Goal: Information Seeking & Learning: Find specific fact

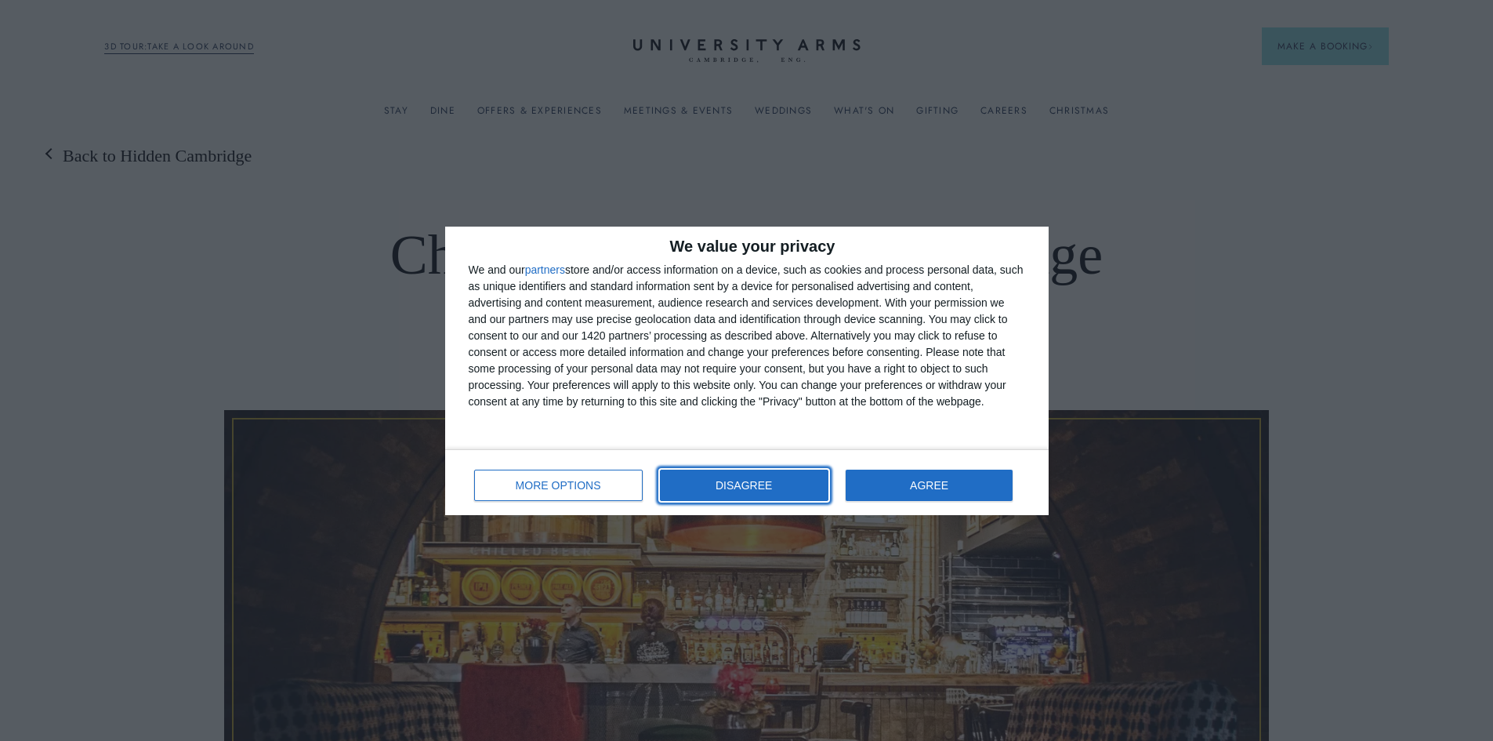
click at [739, 483] on span "DISAGREE" at bounding box center [743, 485] width 56 height 11
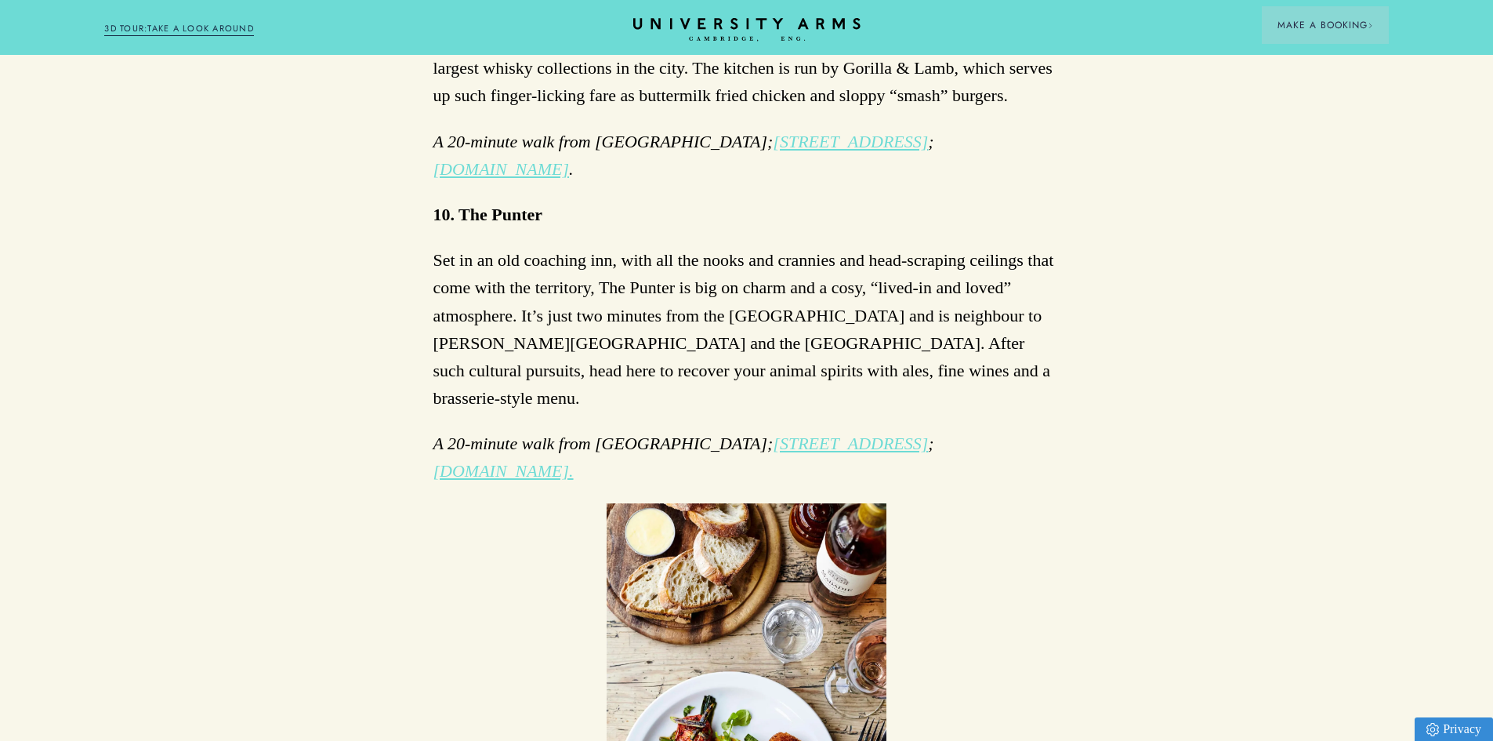
scroll to position [4153, 0]
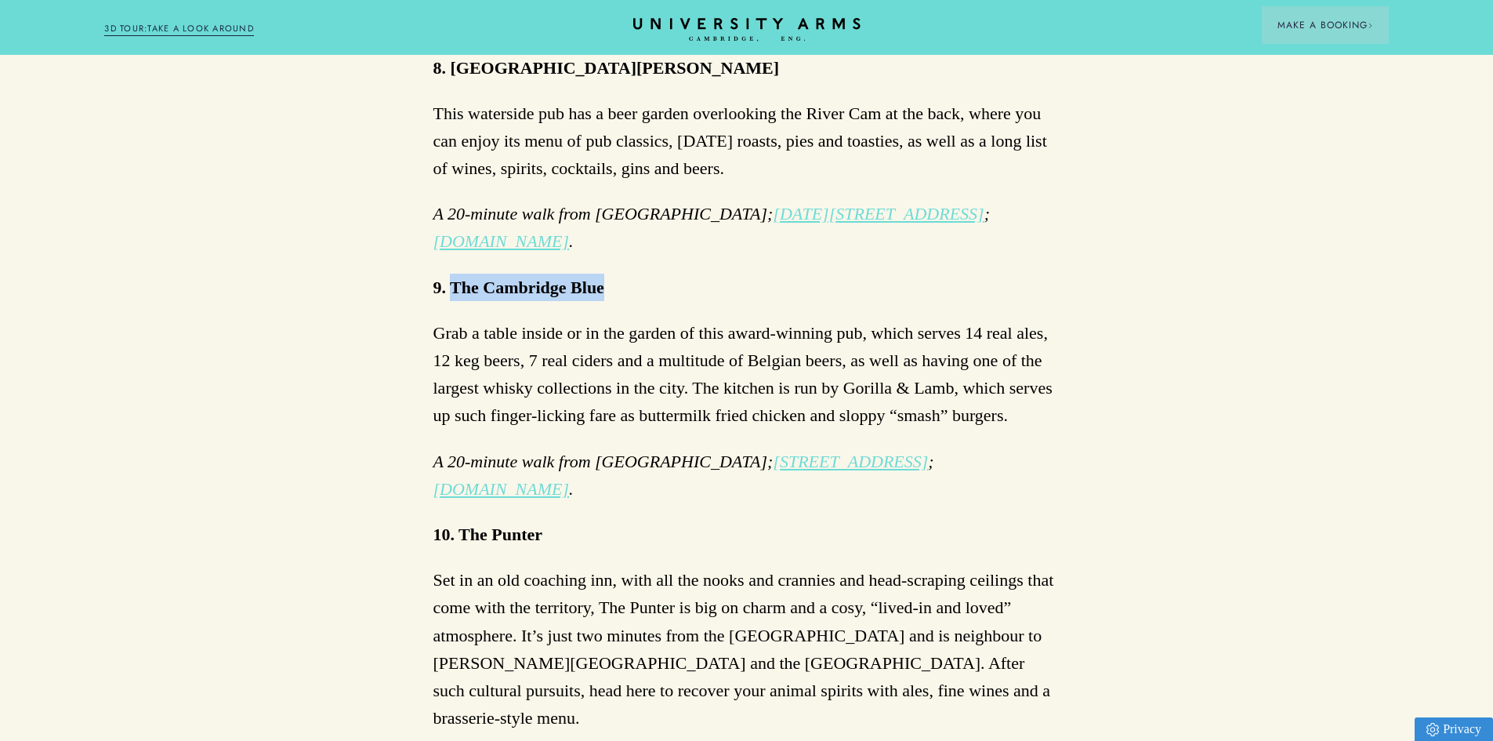
drag, startPoint x: 451, startPoint y: 259, endPoint x: 604, endPoint y: 255, distance: 153.6
click at [604, 273] on p "9. The Cambridge Blue" at bounding box center [746, 286] width 627 height 27
copy strong "The Cambridge Blue"
click at [559, 319] on p "Grab a table inside or in the garden of this award-winning pub, which serves 14…" at bounding box center [746, 374] width 627 height 110
click at [505, 342] on p "Grab a table inside or in the garden of this award-winning pub, which serves 14…" at bounding box center [746, 374] width 627 height 110
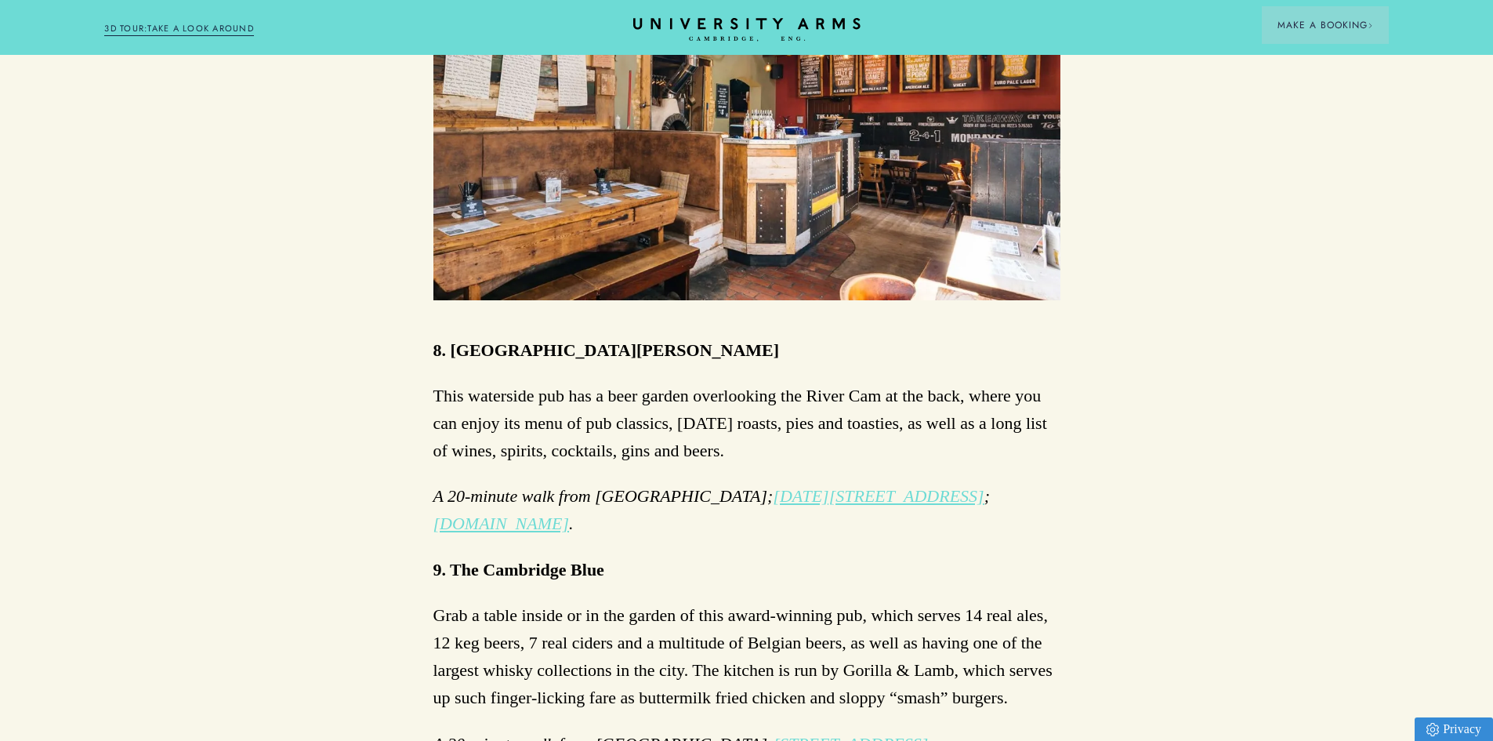
scroll to position [3840, 0]
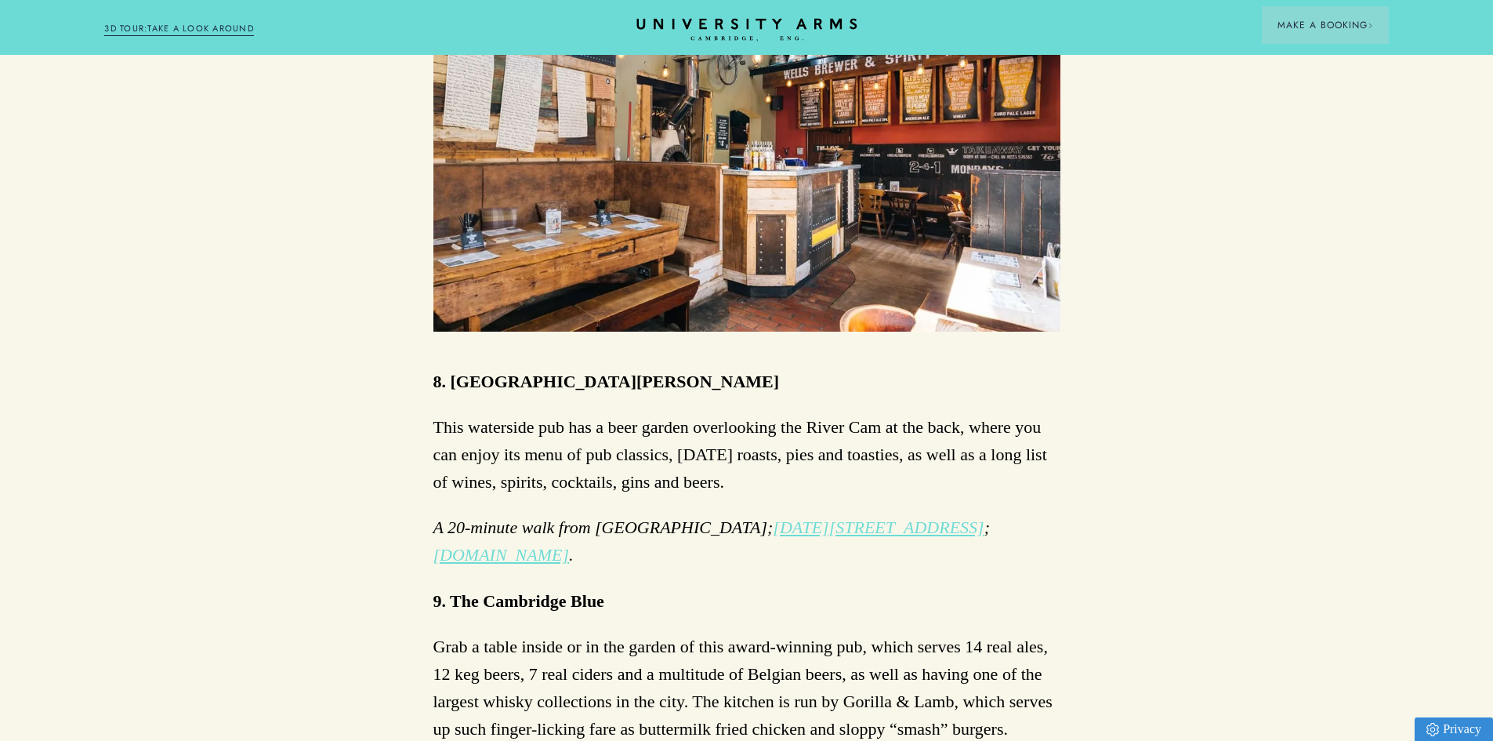
click at [773, 36] on icon "CAMBRIDGE’S LEADING LUXURY HOTEL SINCE [DATE]" at bounding box center [746, 30] width 220 height 24
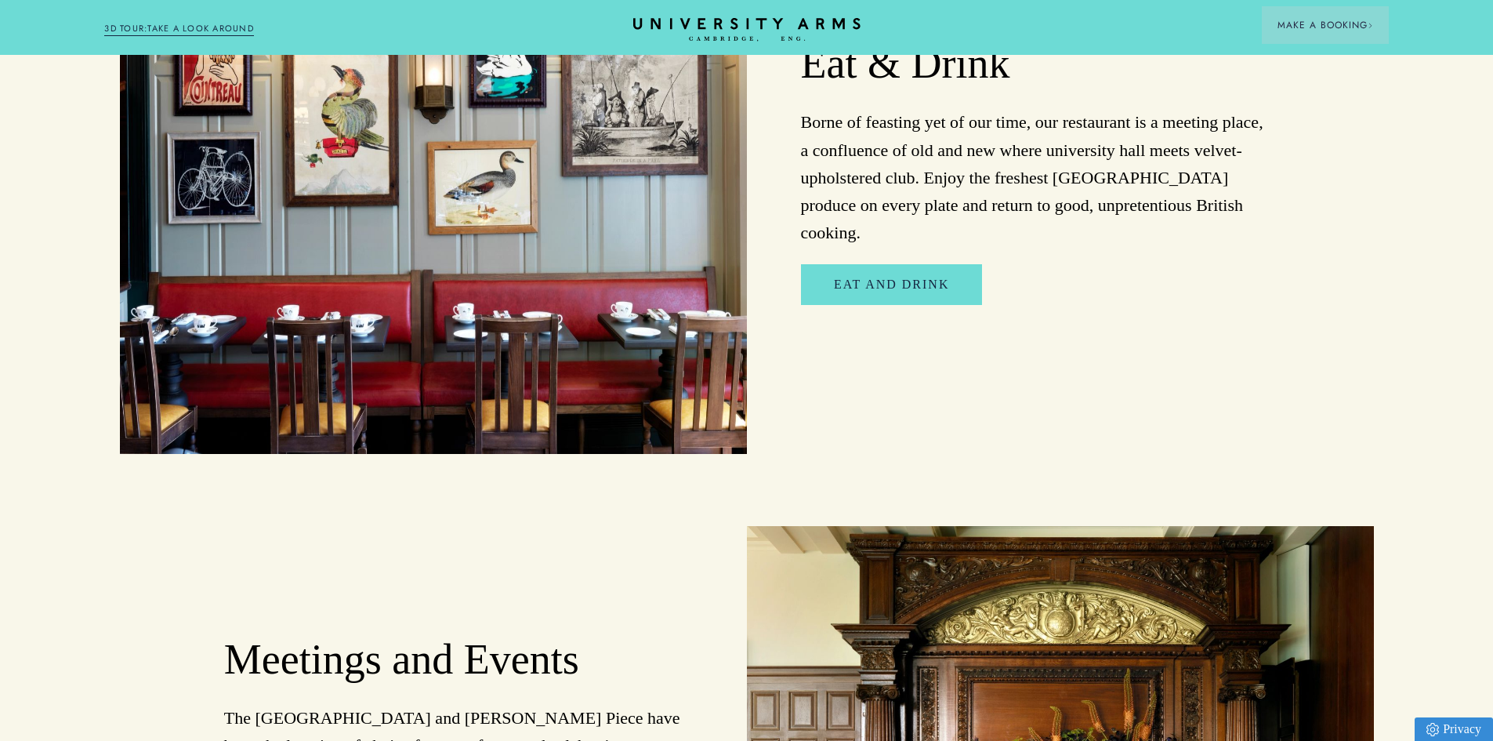
scroll to position [3213, 0]
